Goal: Find specific page/section: Find specific page/section

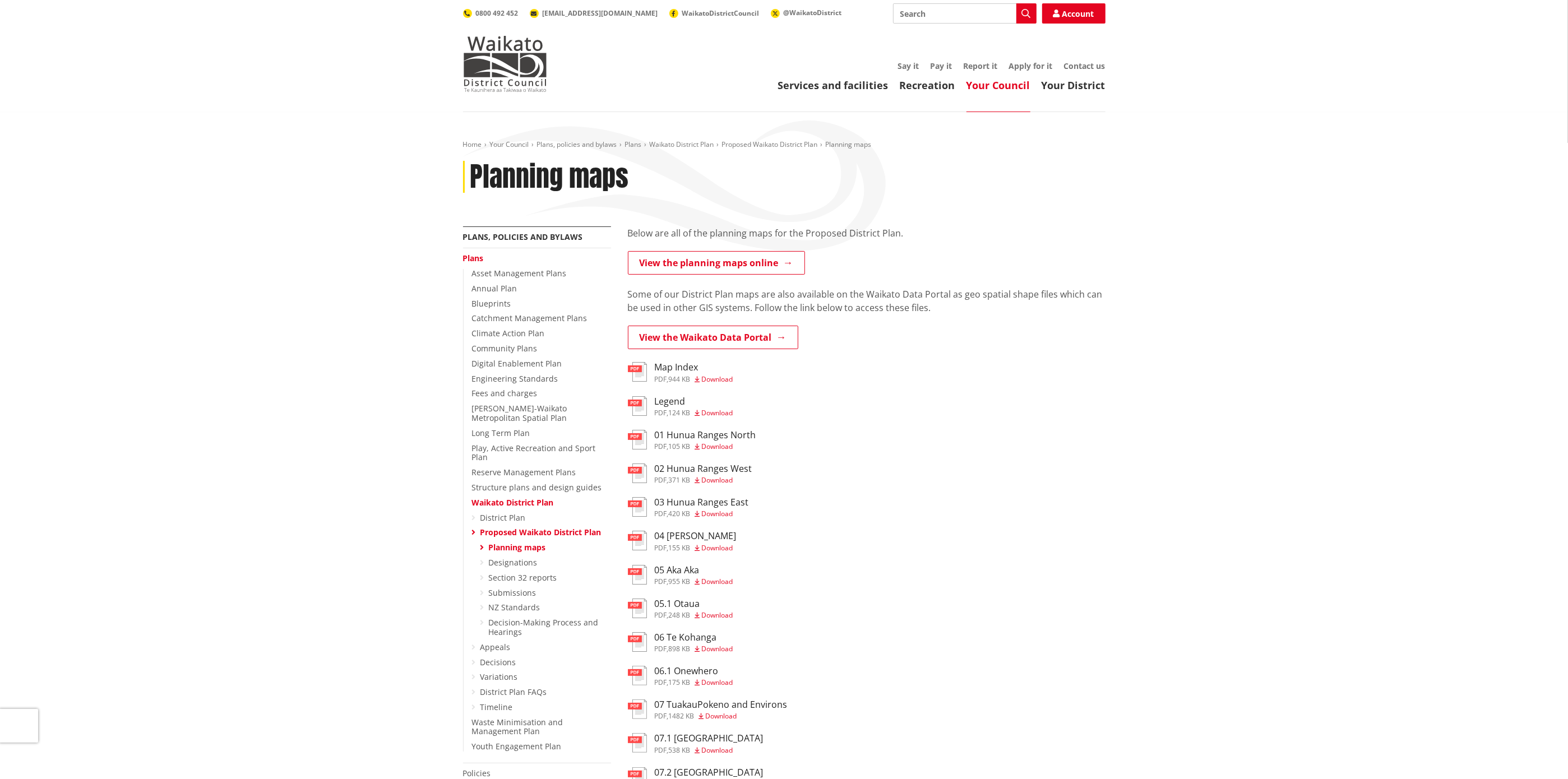
click at [1460, 653] on div "Home Your Council Plans, policies and bylaws Plans [GEOGRAPHIC_DATA] Plan Propo…" at bounding box center [784, 680] width 1568 height 1138
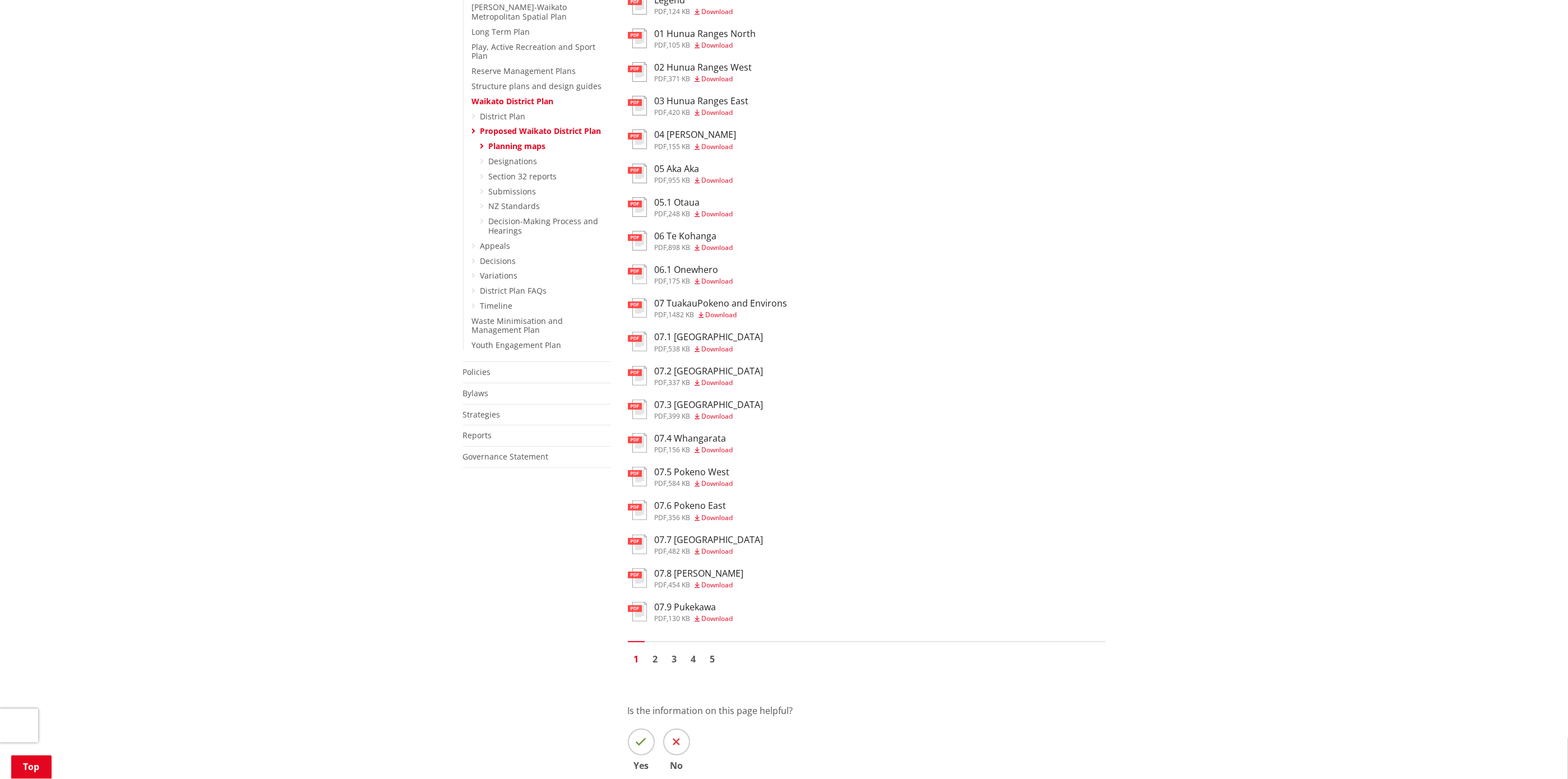
scroll to position [404, 0]
click at [655, 660] on link "2" at bounding box center [655, 656] width 17 height 17
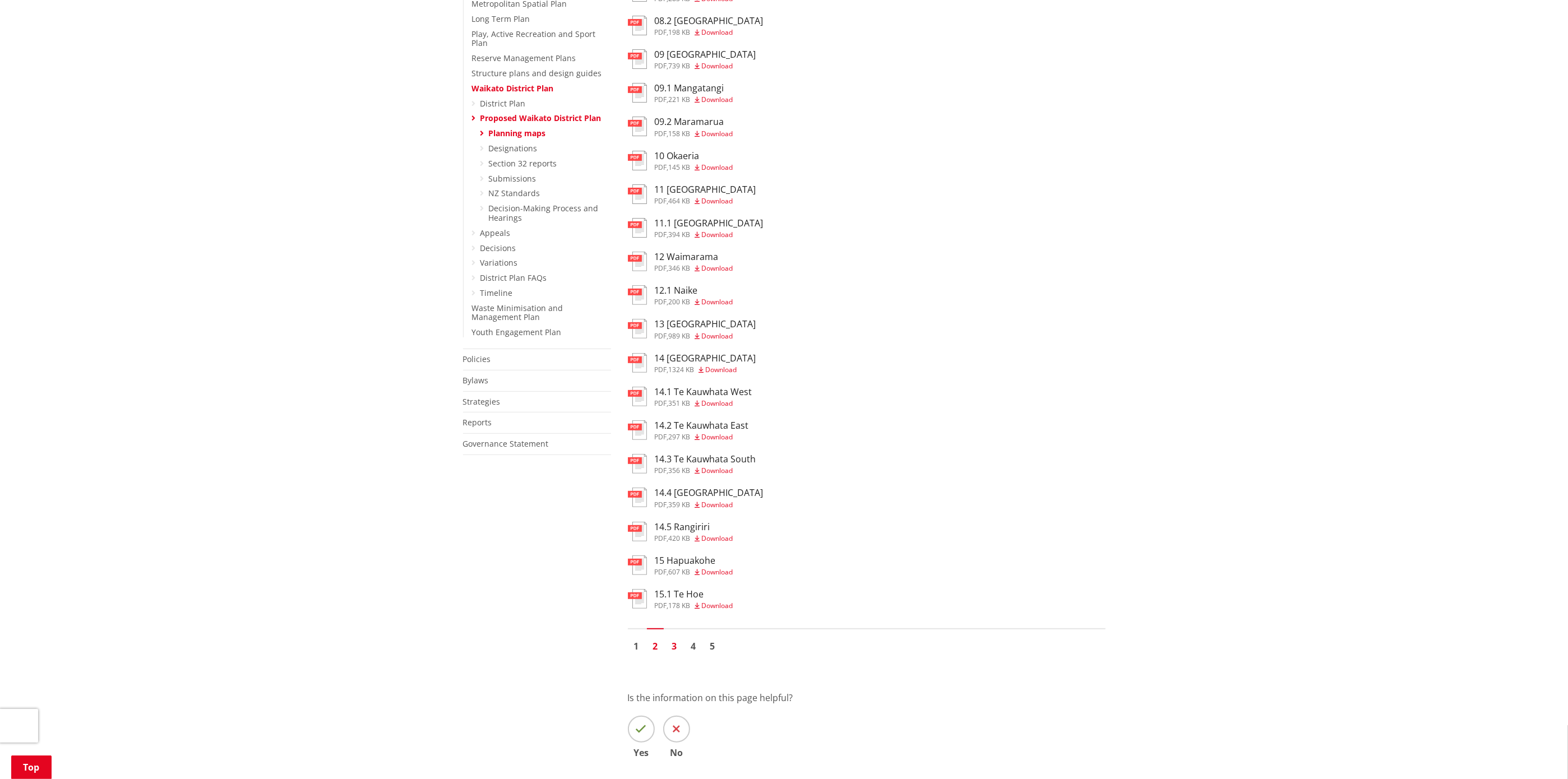
click at [674, 649] on link "3" at bounding box center [674, 646] width 17 height 17
click at [696, 649] on link "4" at bounding box center [693, 646] width 17 height 17
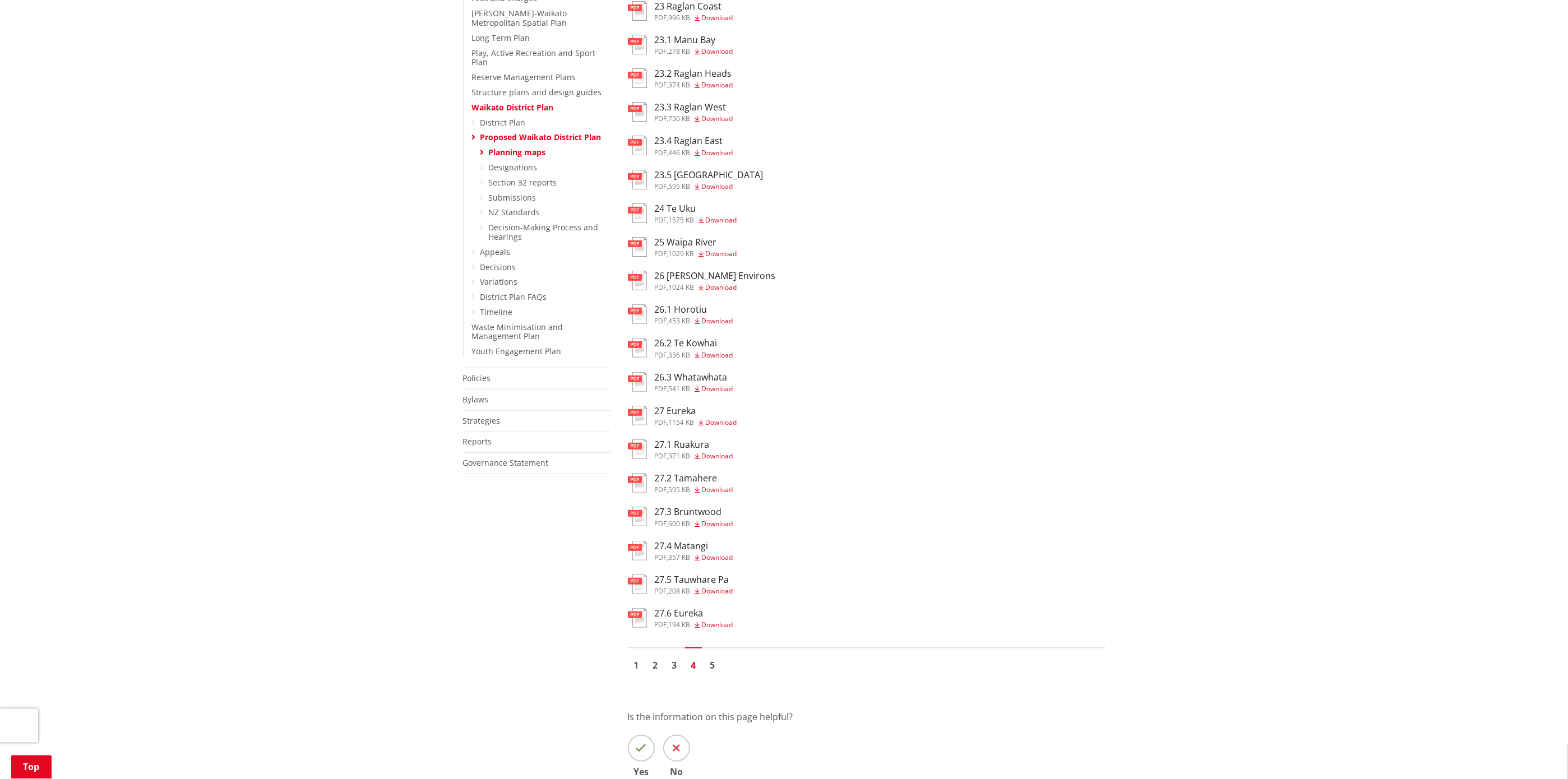
scroll to position [404, 0]
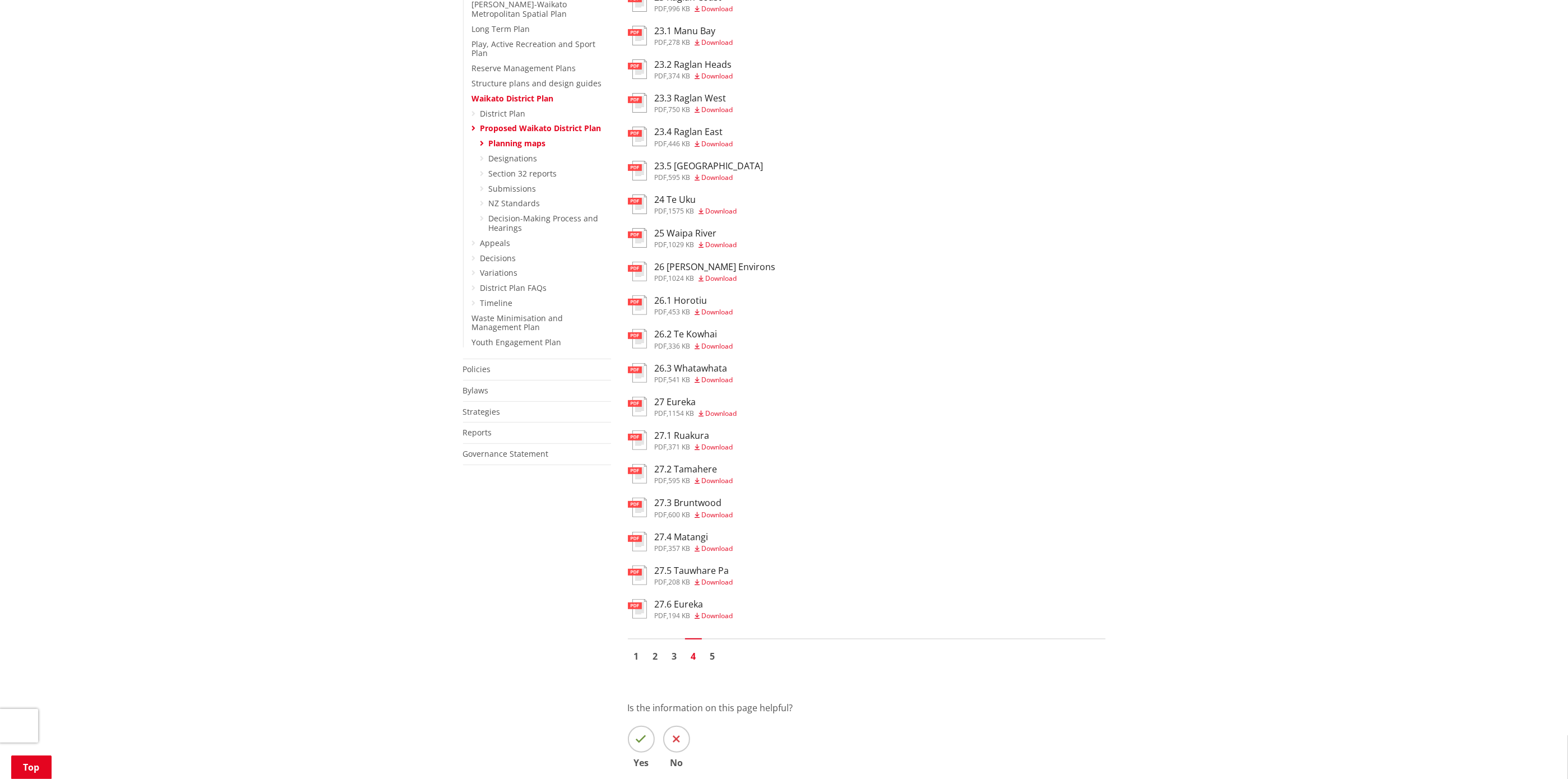
click at [693, 542] on h3 "27.4 Matangi" at bounding box center [694, 538] width 78 height 11
click at [690, 575] on h3 "27.5 Tauwhare Pa" at bounding box center [694, 571] width 78 height 11
click at [713, 661] on link "5" at bounding box center [713, 656] width 17 height 17
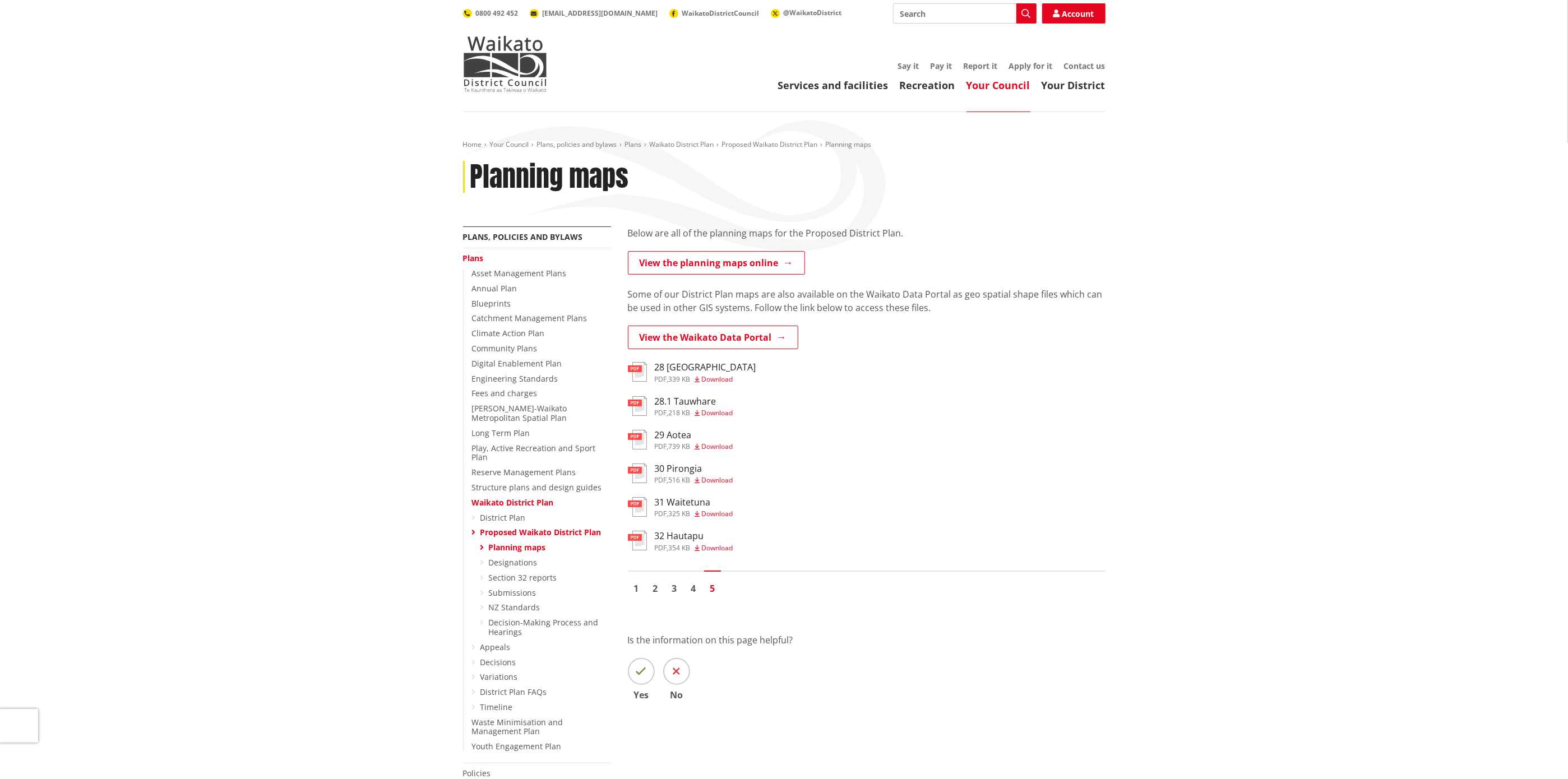
click at [702, 402] on h3 "28.1 Tauwhare" at bounding box center [694, 402] width 78 height 11
click at [679, 540] on h3 "32 Hautapu" at bounding box center [694, 536] width 78 height 11
click at [694, 592] on link "4" at bounding box center [693, 588] width 17 height 17
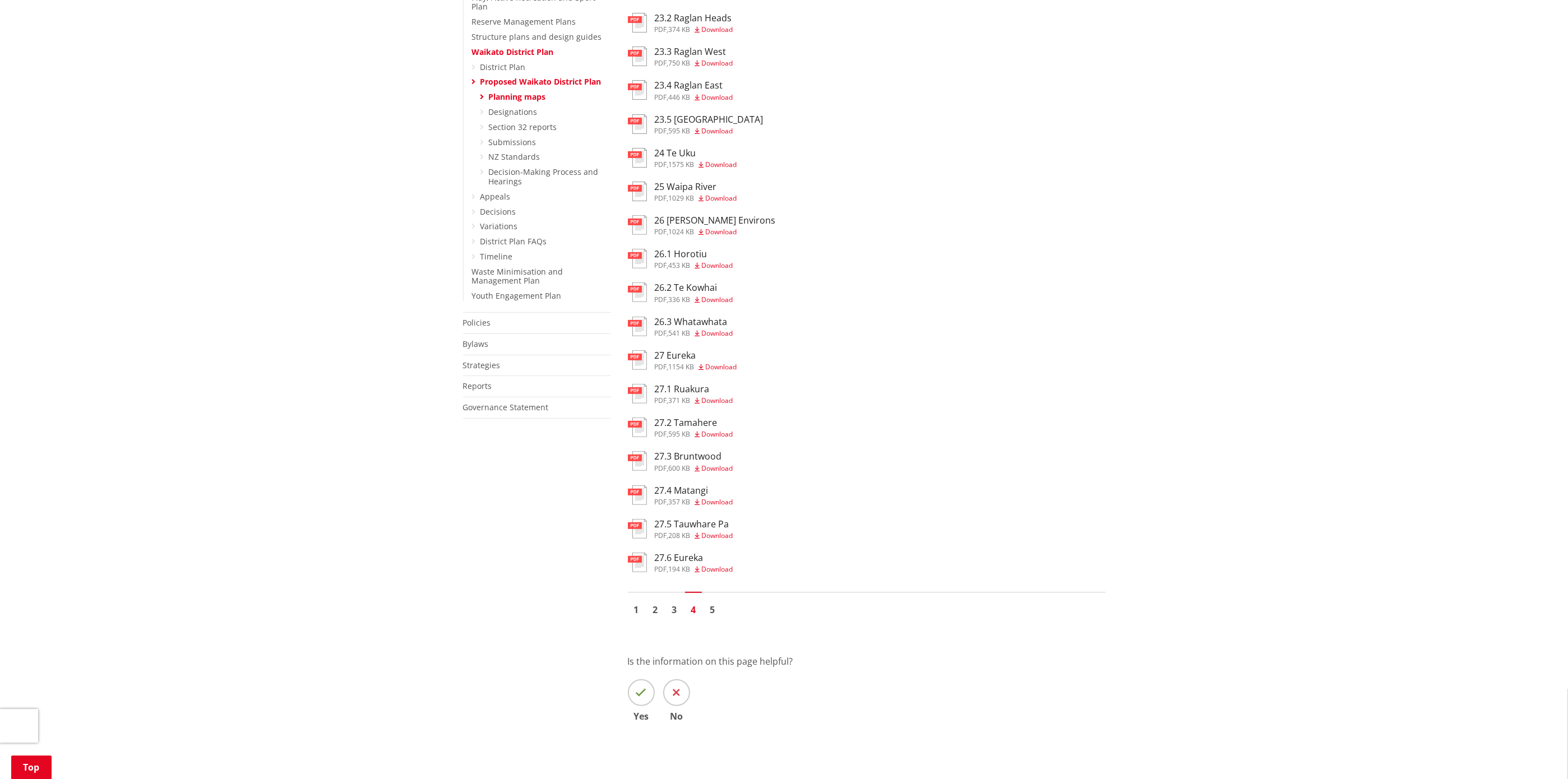
scroll to position [453, 0]
click at [685, 560] on h3 "27.6 Eureka" at bounding box center [694, 555] width 78 height 11
click at [697, 457] on h3 "27.3 Bruntwood" at bounding box center [694, 454] width 78 height 11
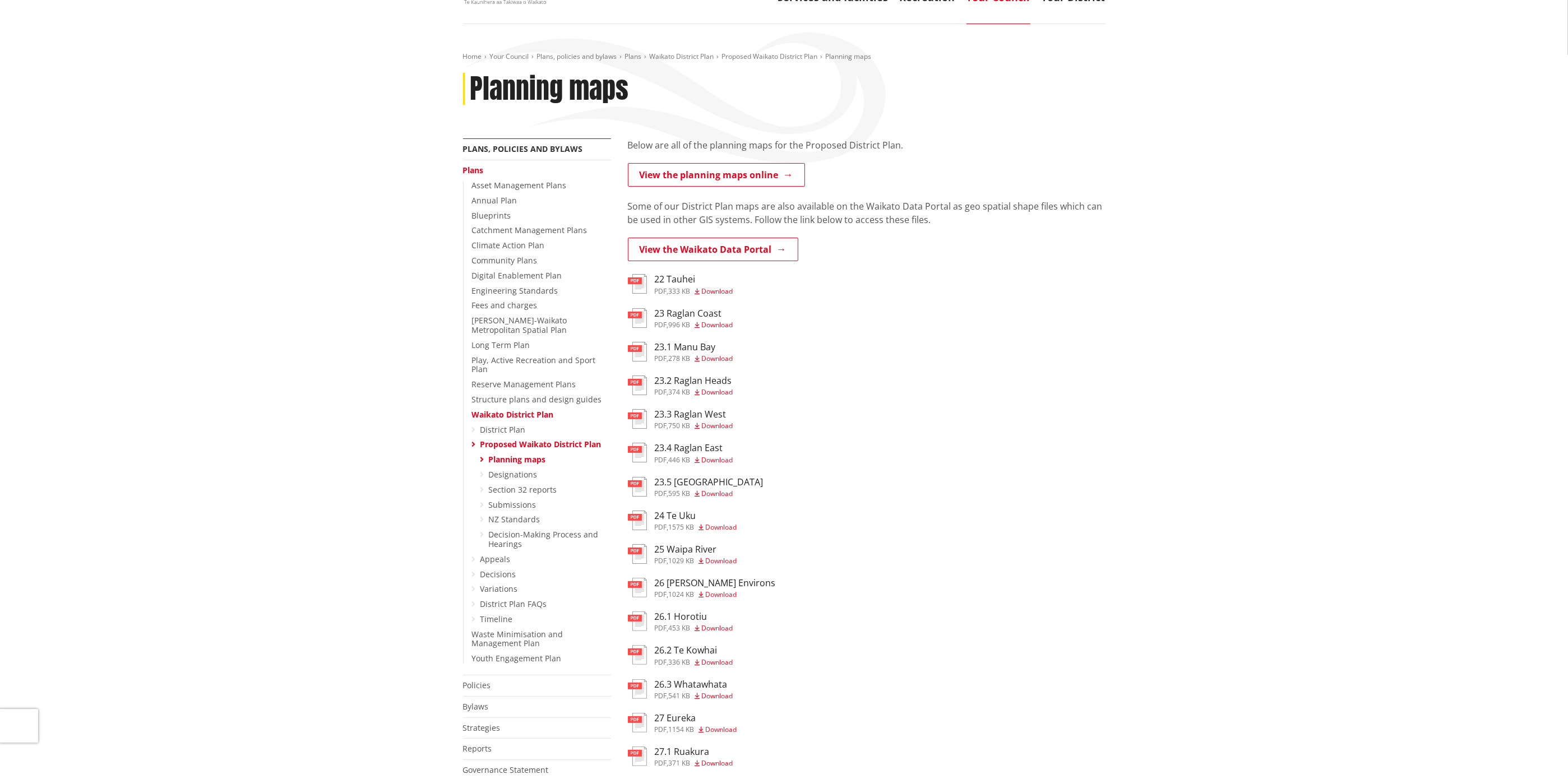
scroll to position [0, 0]
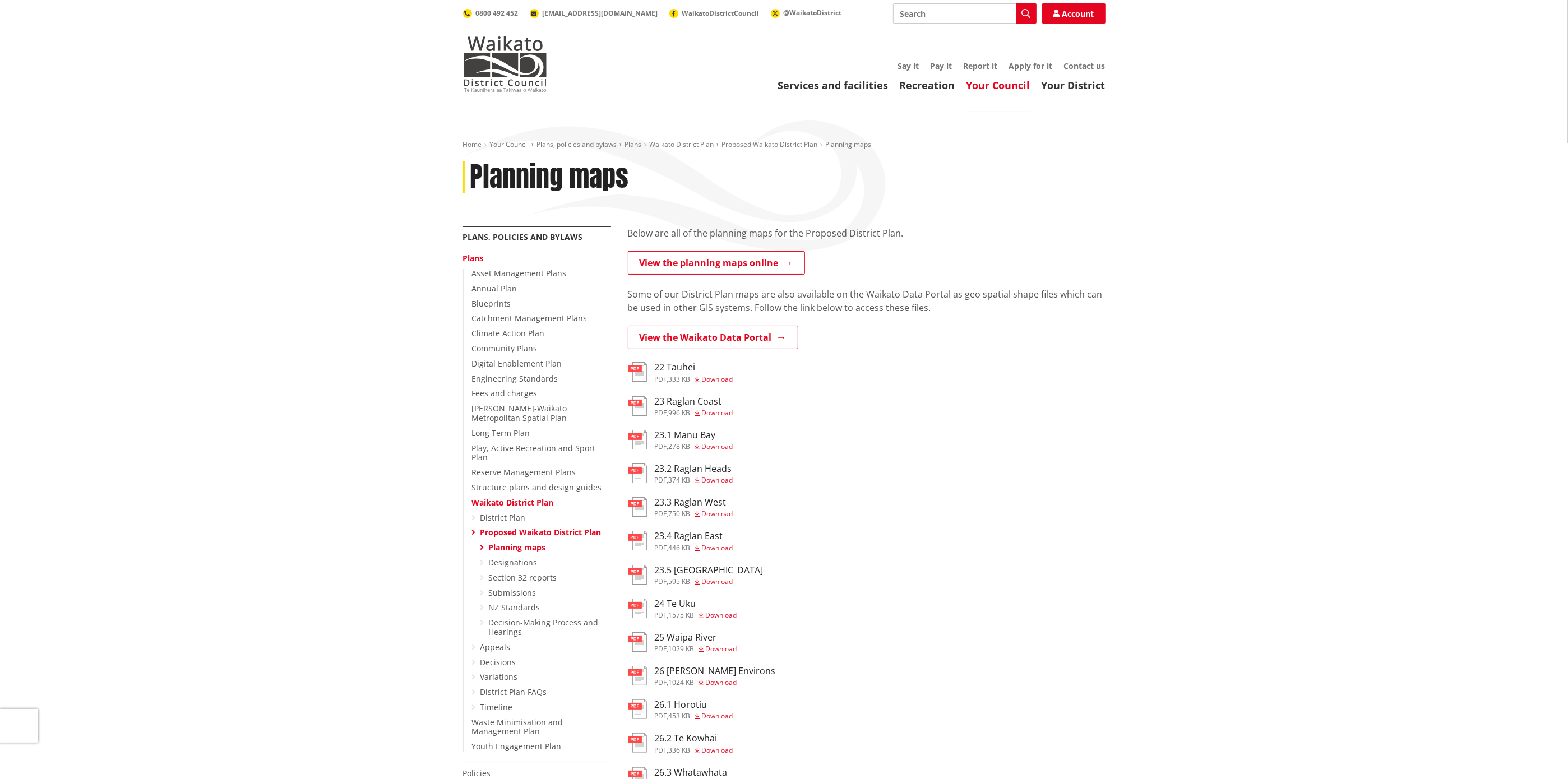
click at [521, 497] on link "Waikato District Plan" at bounding box center [512, 503] width 82 height 11
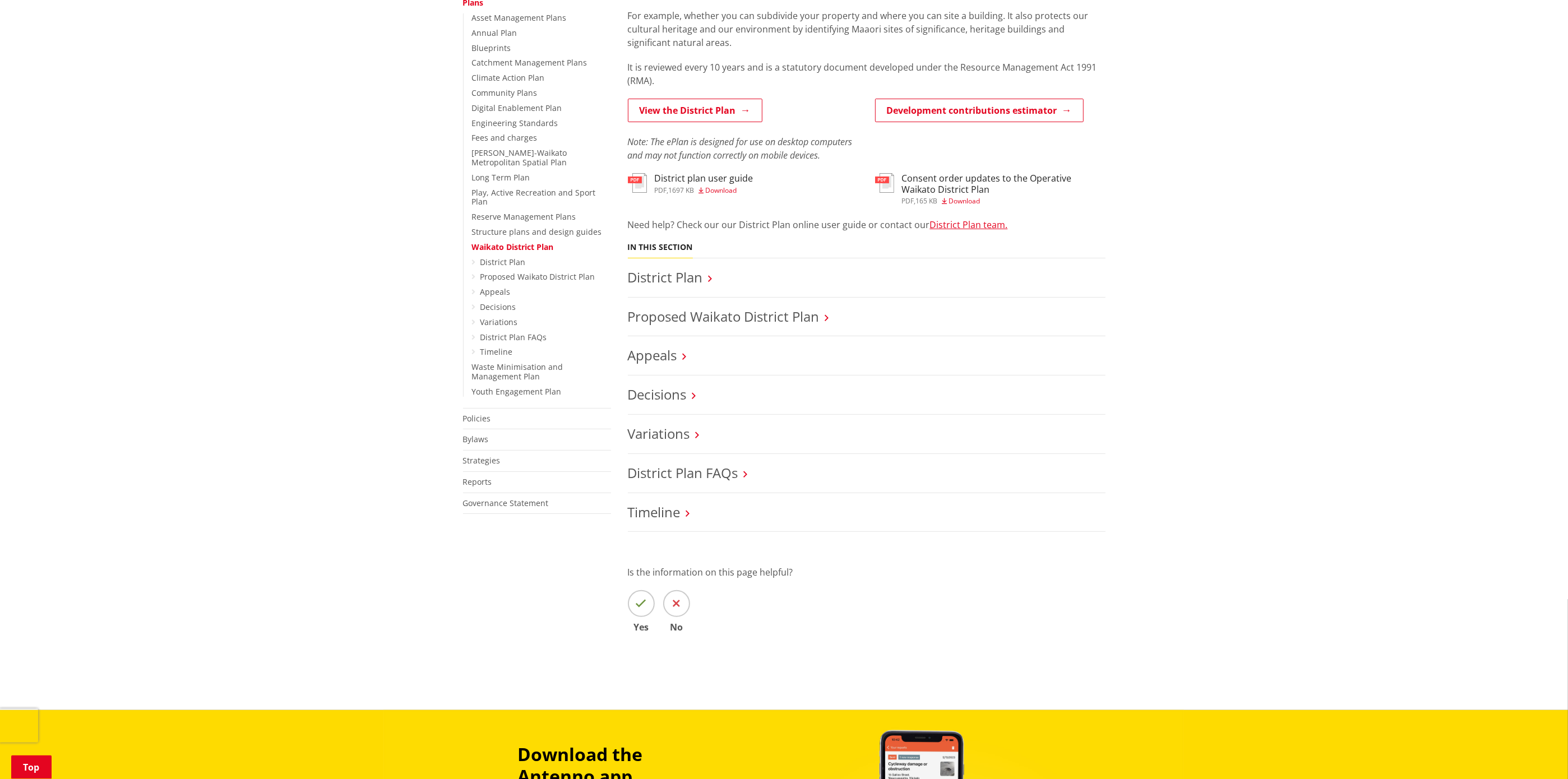
scroll to position [256, 0]
click at [706, 112] on link "View the District Plan" at bounding box center [696, 110] width 134 height 23
